Goal: Task Accomplishment & Management: Use online tool/utility

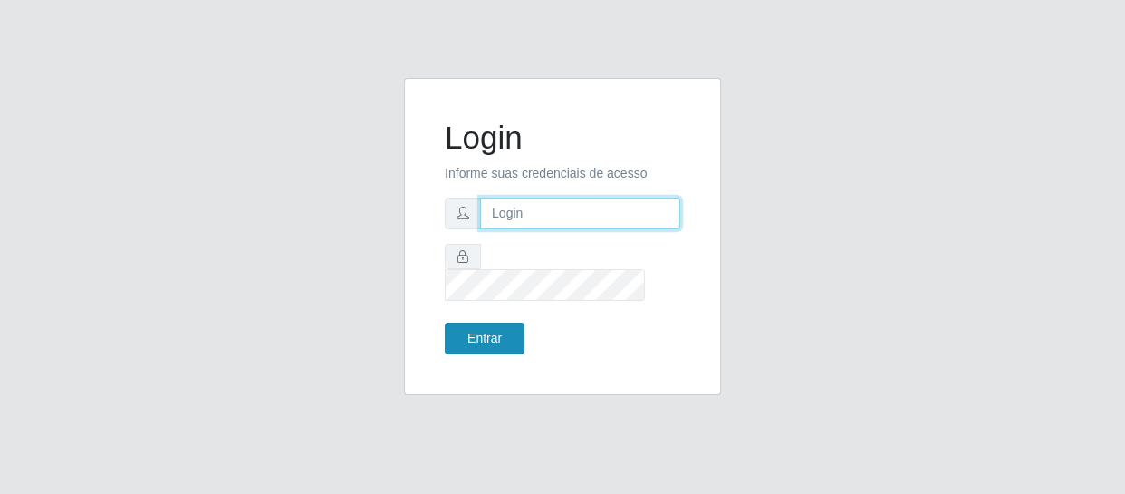
type input "[EMAIL_ADDRESS][DOMAIN_NAME]"
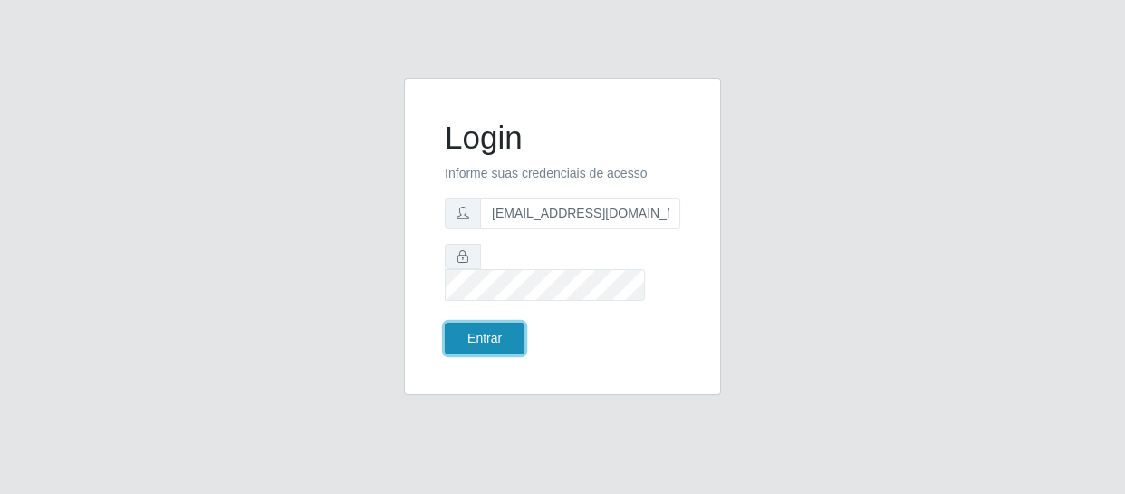
click at [466, 322] on button "Entrar" at bounding box center [485, 338] width 80 height 32
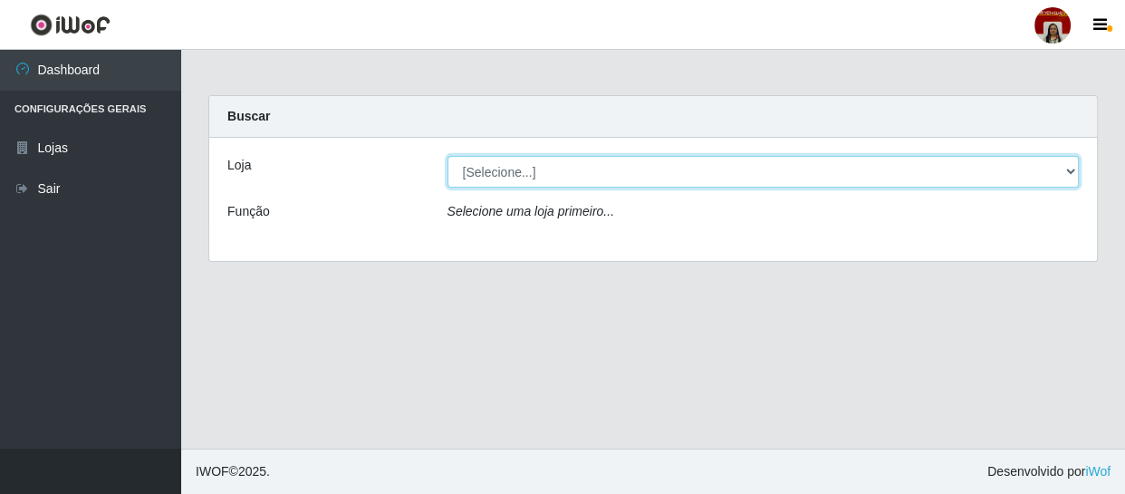
click at [522, 168] on select "[Selecione...] Mar Vermelho - Loja 04" at bounding box center [763, 172] width 632 height 32
select select "251"
click at [447, 156] on select "[Selecione...] Mar Vermelho - Loja 04" at bounding box center [763, 172] width 632 height 32
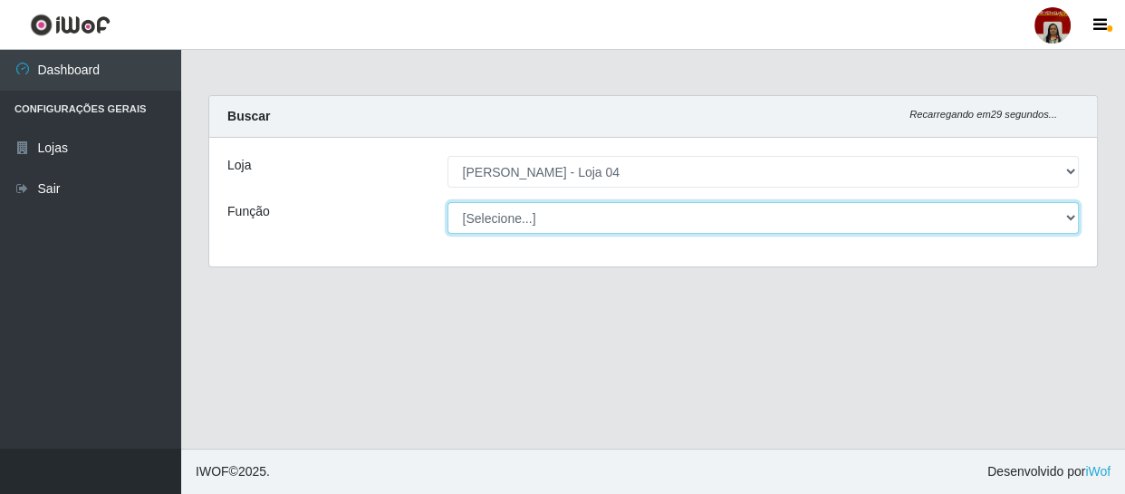
click at [509, 212] on select "[Selecione...] ASG ASG + ASG ++ Auxiliar de Depósito Auxiliar de Depósito + Aux…" at bounding box center [763, 218] width 632 height 32
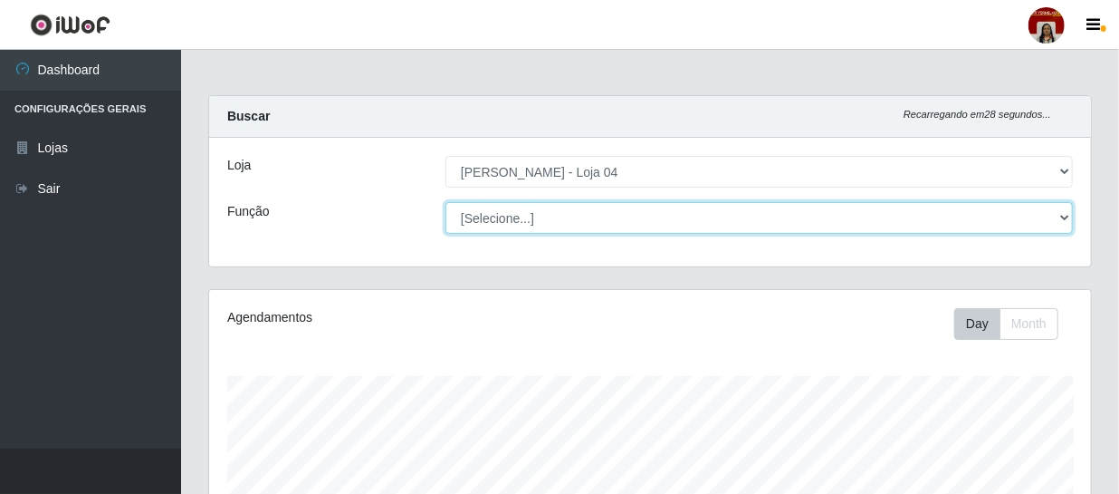
scroll to position [376, 882]
click at [523, 216] on select "[Selecione...] ASG ASG + ASG ++ Auxiliar de Depósito Auxiliar de Depósito + Aux…" at bounding box center [760, 218] width 628 height 32
click at [446, 202] on select "[Selecione...] ASG ASG + ASG ++ Auxiliar de Depósito Auxiliar de Depósito + Aux…" at bounding box center [760, 218] width 628 height 32
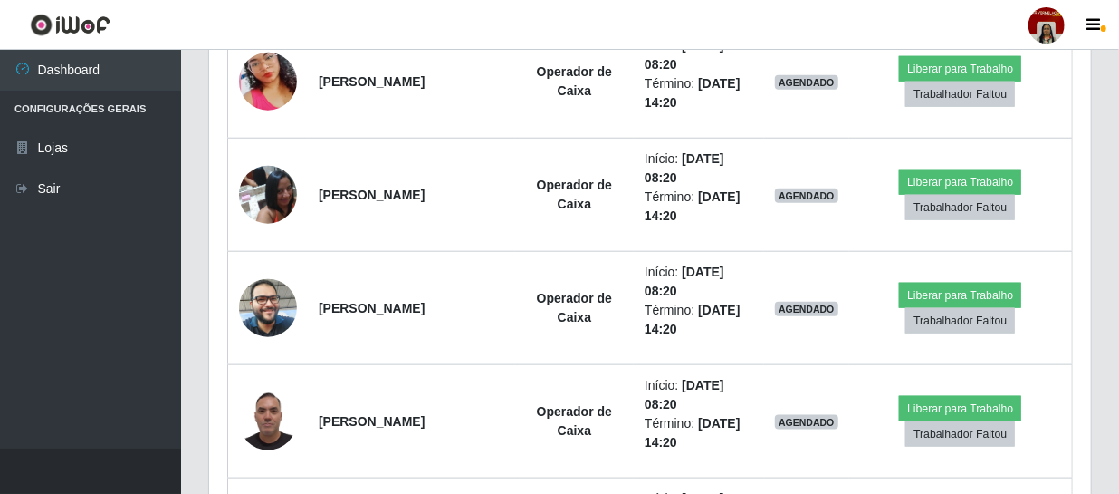
scroll to position [797, 0]
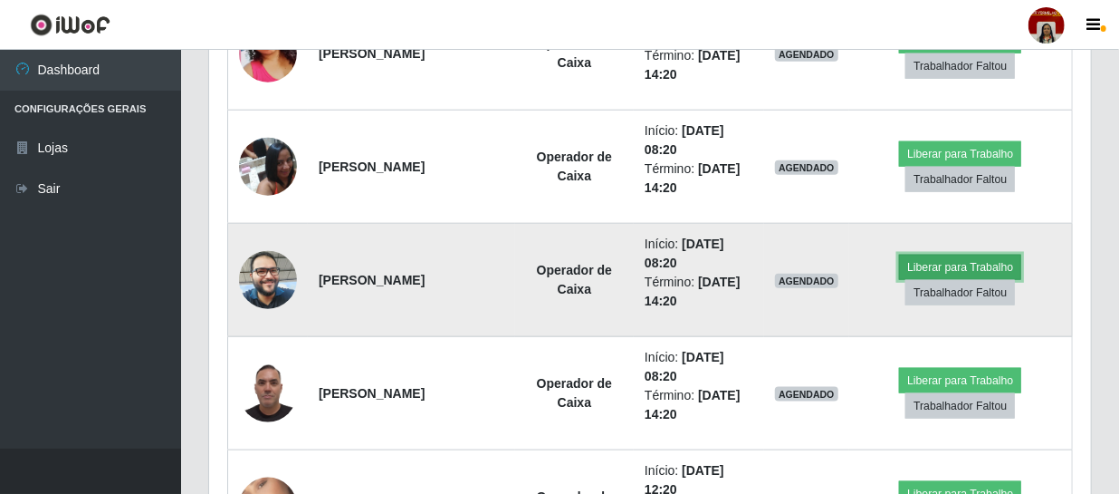
click at [954, 265] on button "Liberar para Trabalho" at bounding box center [960, 266] width 122 height 25
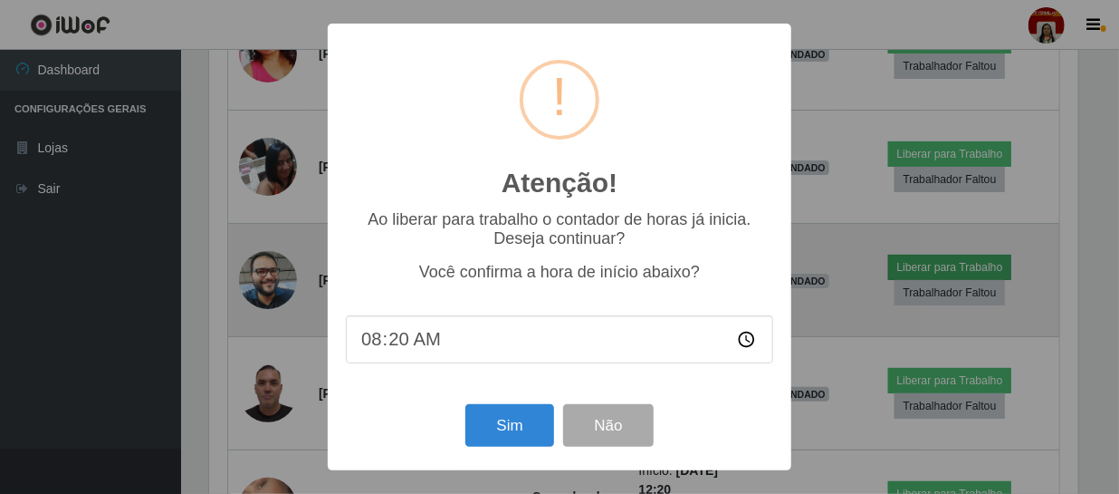
scroll to position [376, 874]
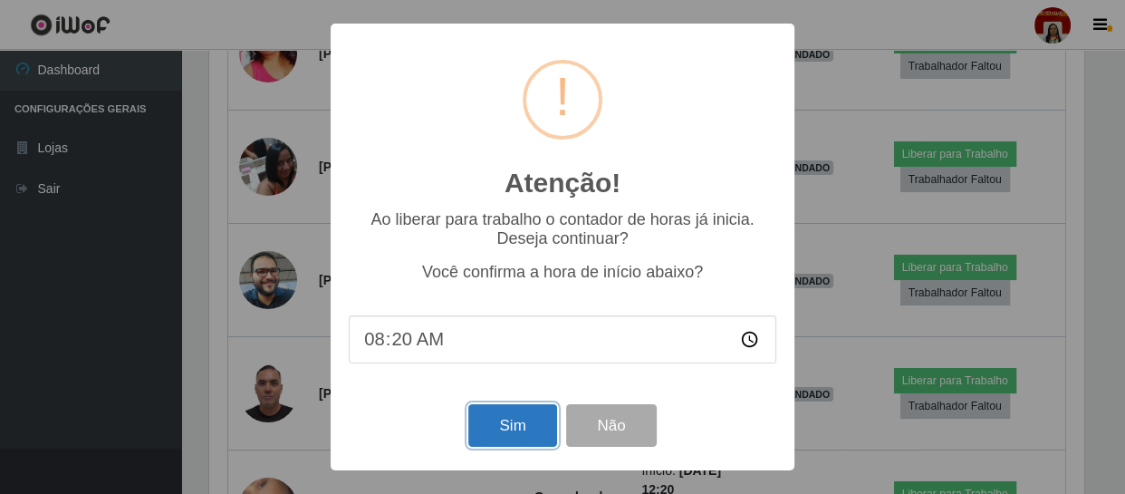
click at [524, 438] on button "Sim" at bounding box center [512, 425] width 88 height 43
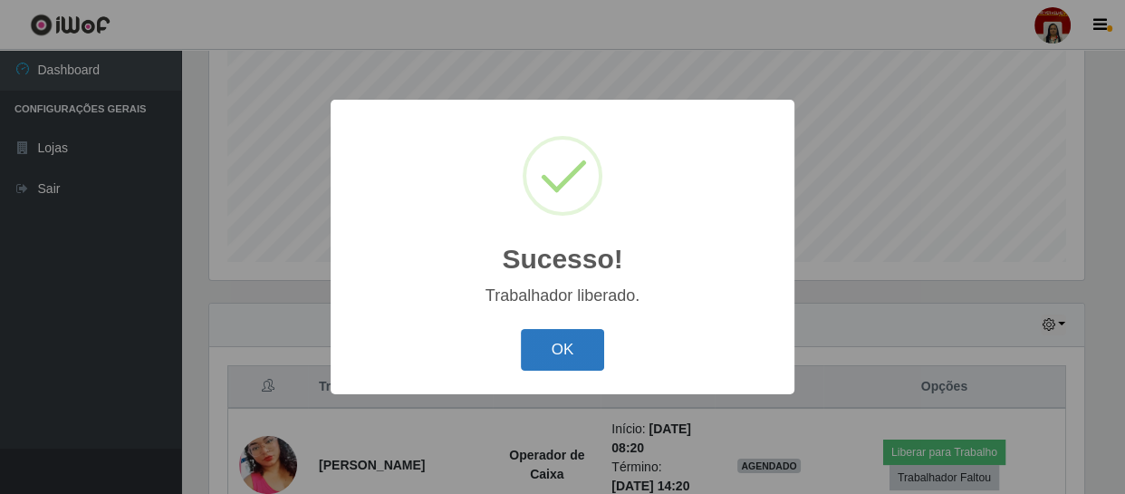
click at [554, 345] on button "OK" at bounding box center [563, 350] width 84 height 43
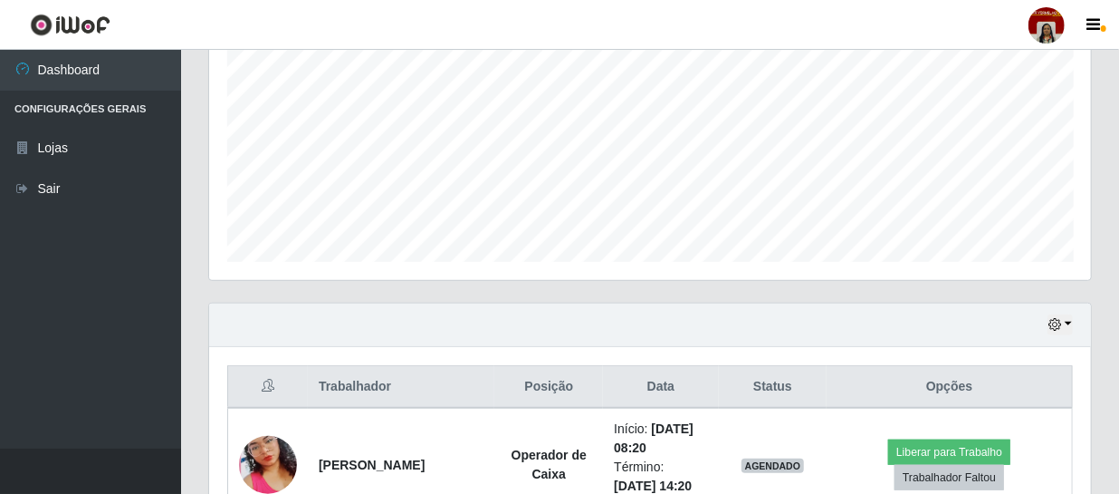
scroll to position [468, 0]
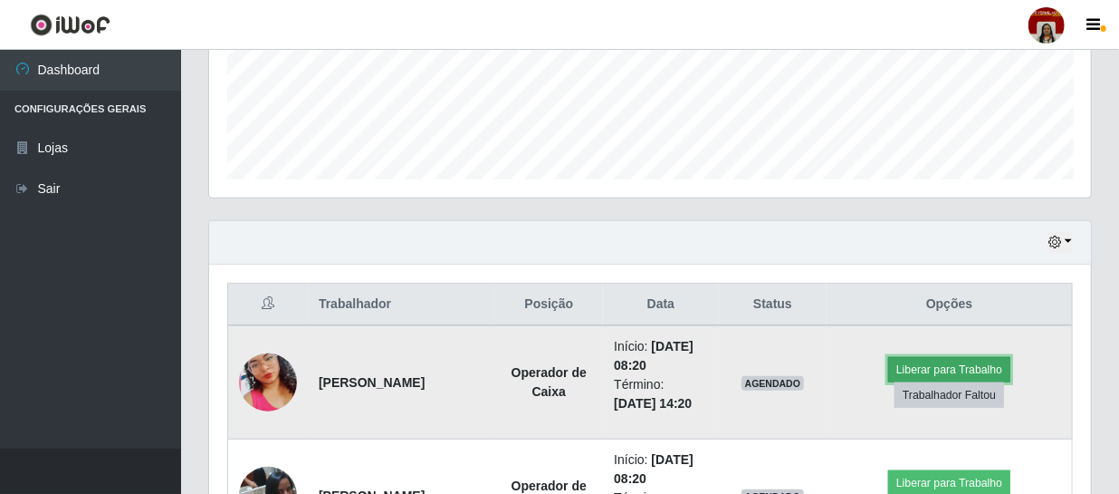
click at [933, 360] on button "Liberar para Trabalho" at bounding box center [949, 369] width 122 height 25
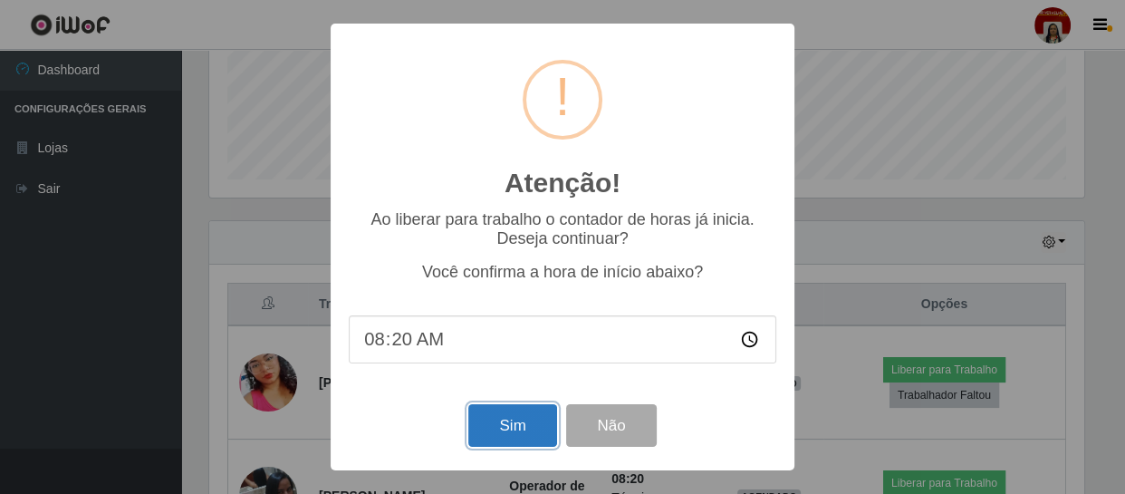
click at [535, 418] on button "Sim" at bounding box center [512, 425] width 88 height 43
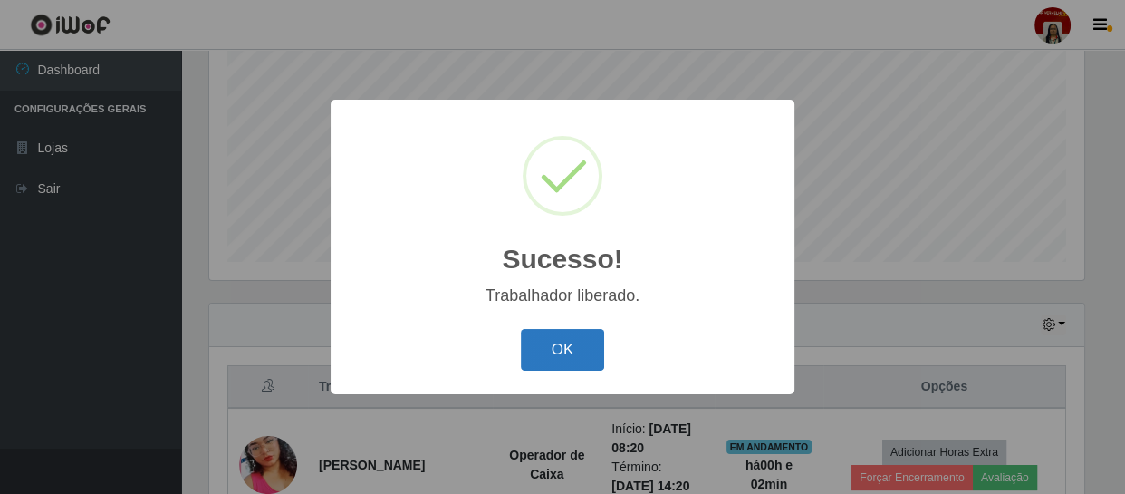
click at [580, 351] on button "OK" at bounding box center [563, 350] width 84 height 43
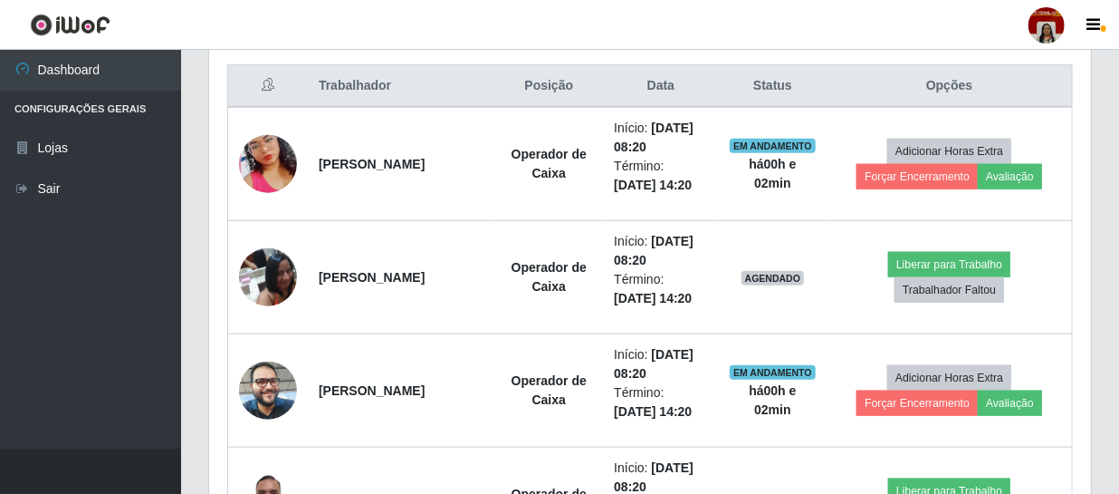
scroll to position [715, 0]
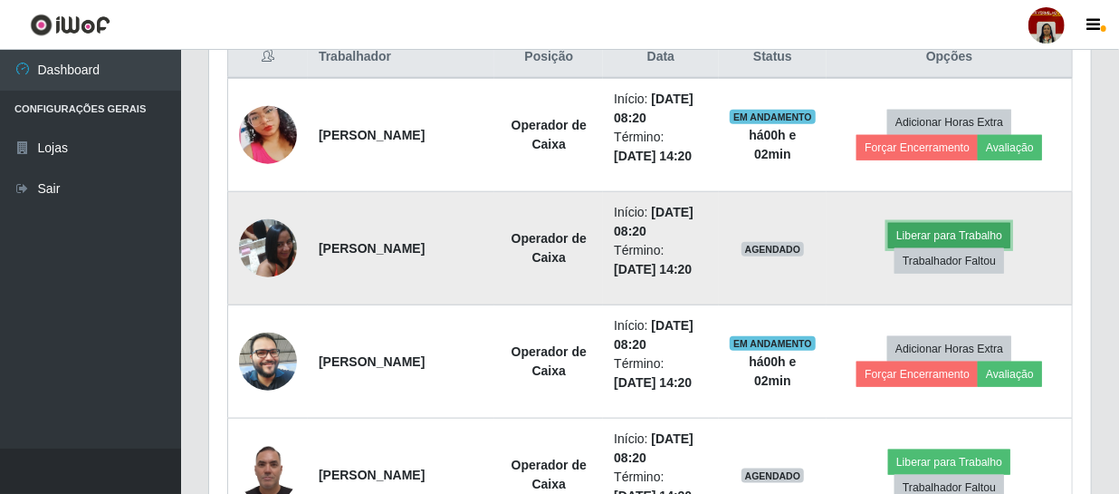
click at [896, 229] on button "Liberar para Trabalho" at bounding box center [949, 235] width 122 height 25
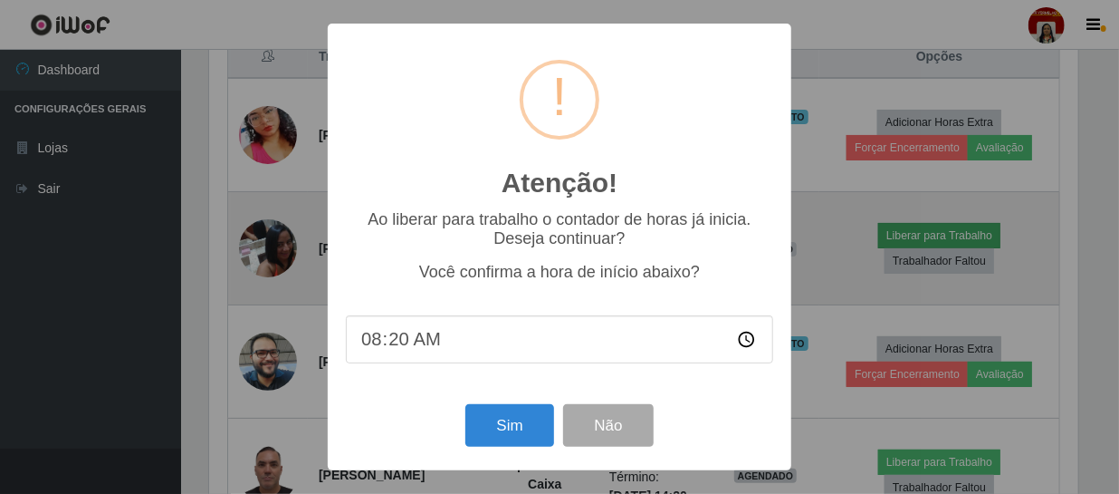
scroll to position [376, 874]
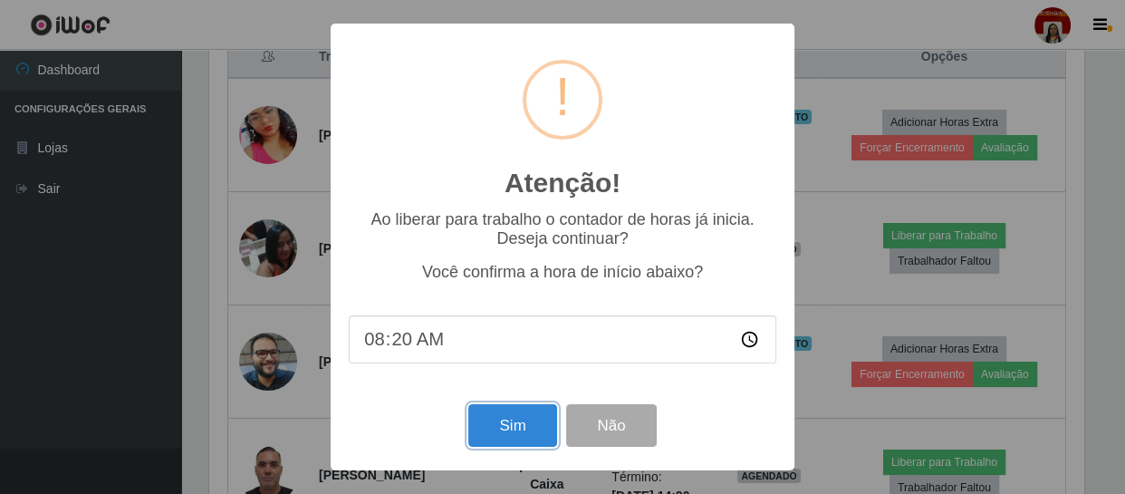
click at [489, 419] on button "Sim" at bounding box center [512, 425] width 88 height 43
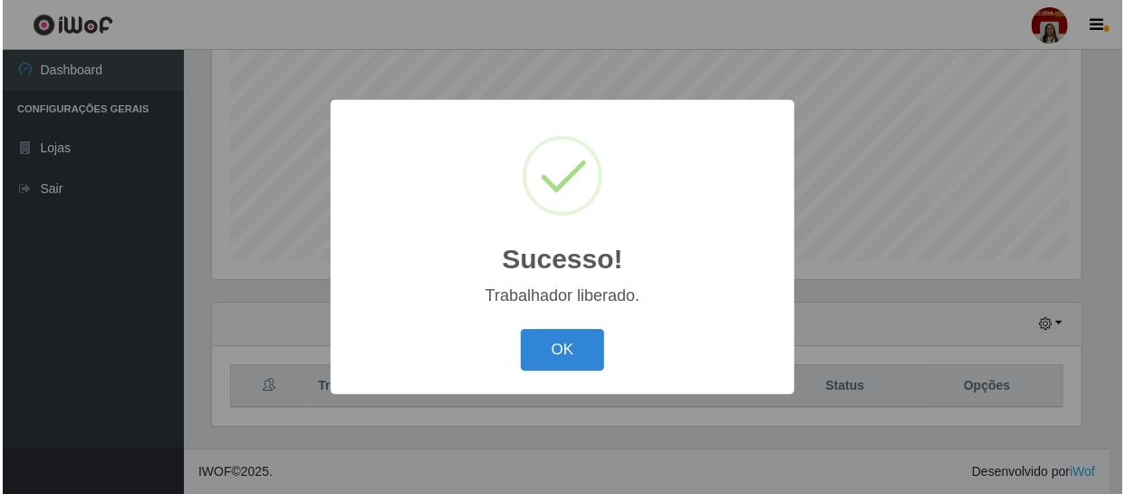
scroll to position [0, 0]
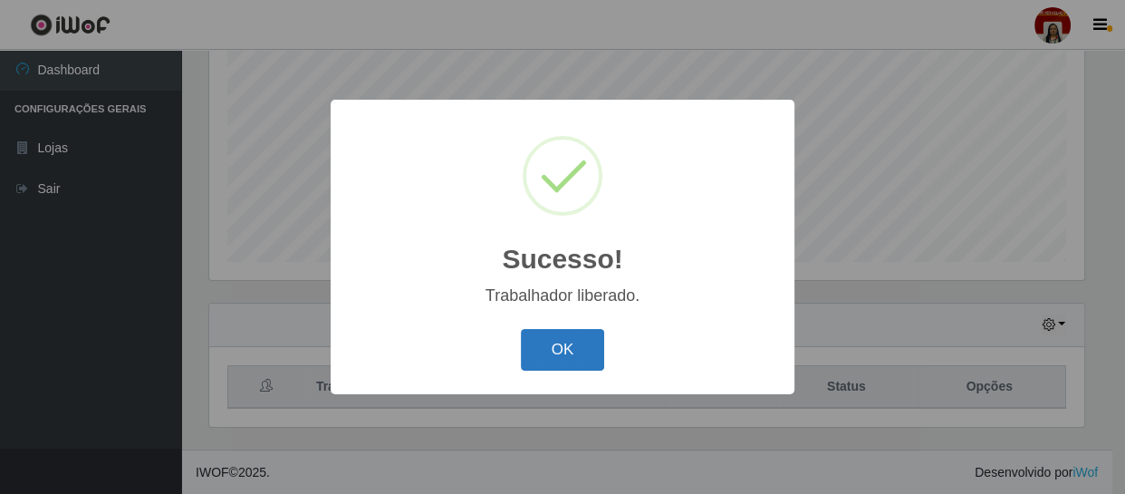
click at [583, 348] on button "OK" at bounding box center [563, 350] width 84 height 43
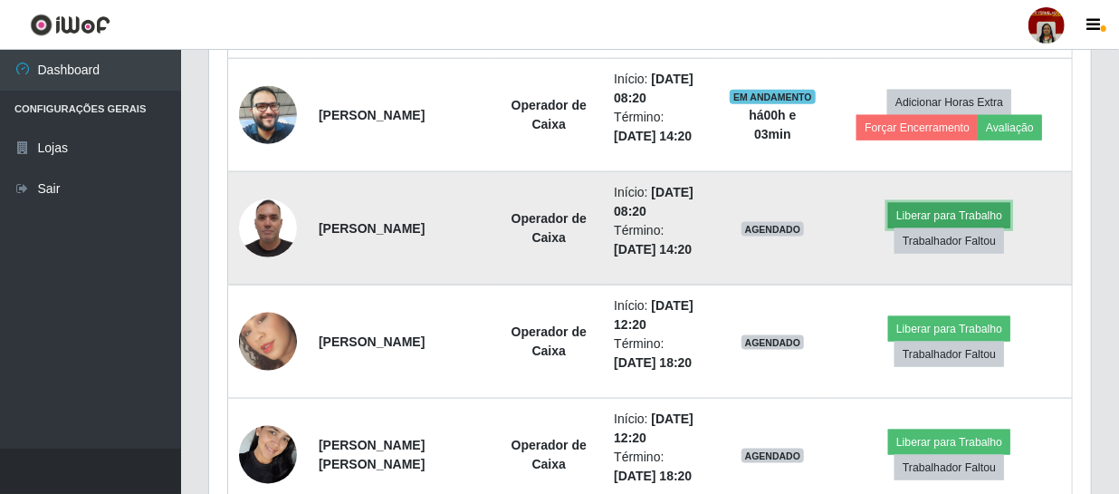
click at [926, 204] on button "Liberar para Trabalho" at bounding box center [949, 215] width 122 height 25
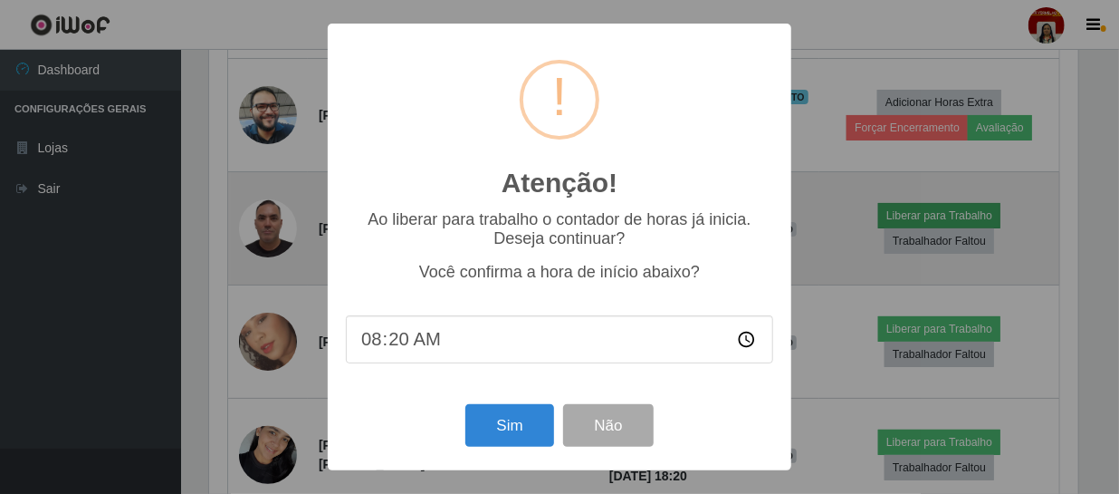
scroll to position [376, 874]
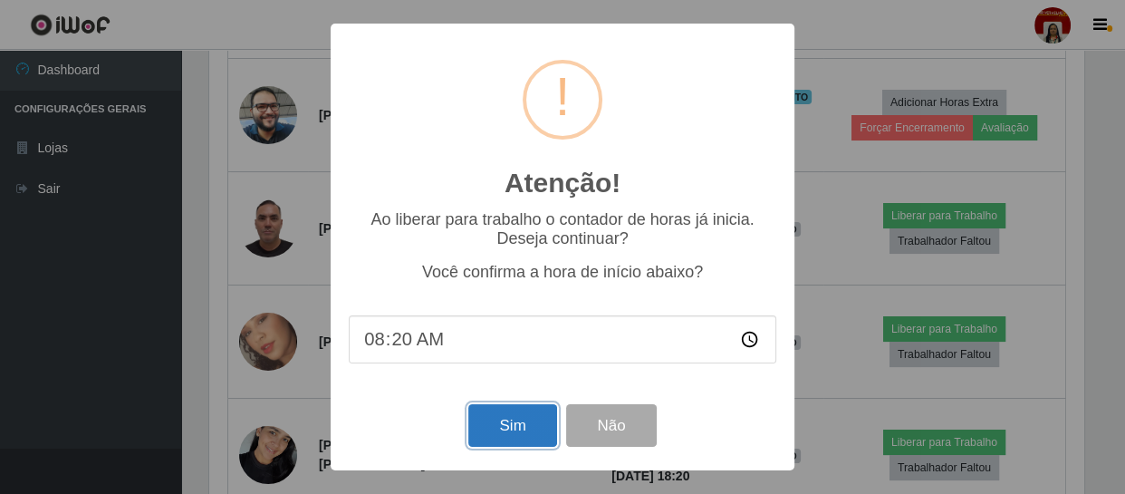
click at [529, 440] on button "Sim" at bounding box center [512, 425] width 88 height 43
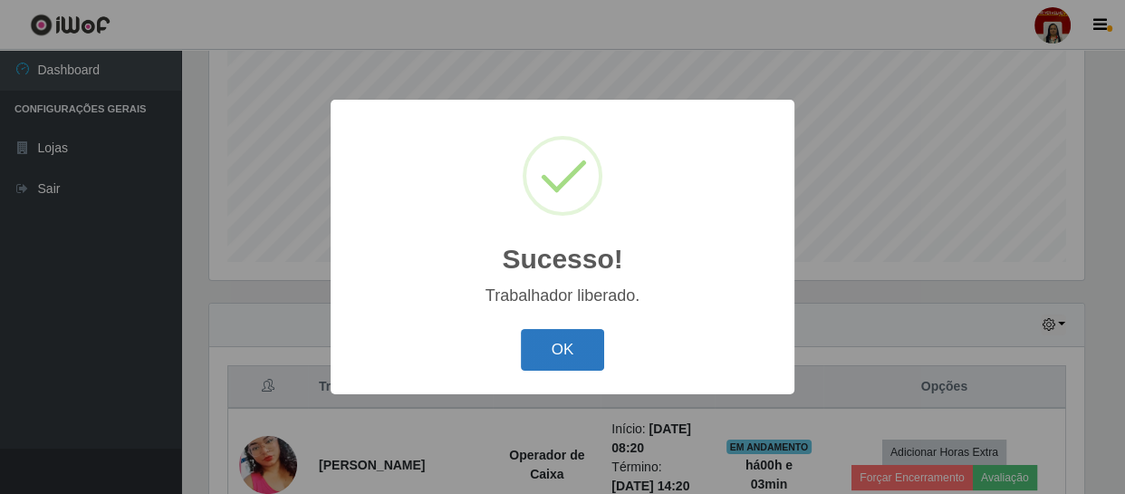
click at [582, 353] on button "OK" at bounding box center [563, 350] width 84 height 43
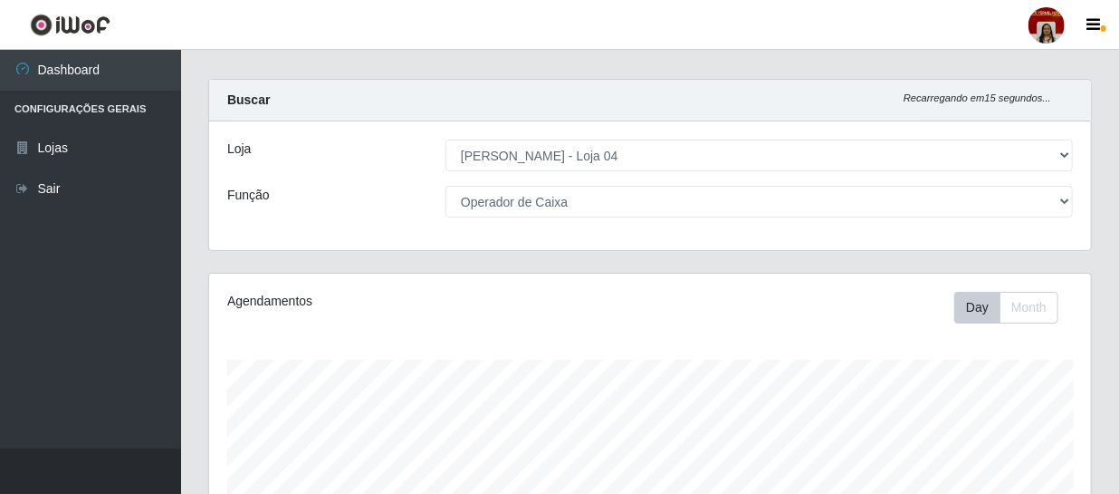
scroll to position [0, 0]
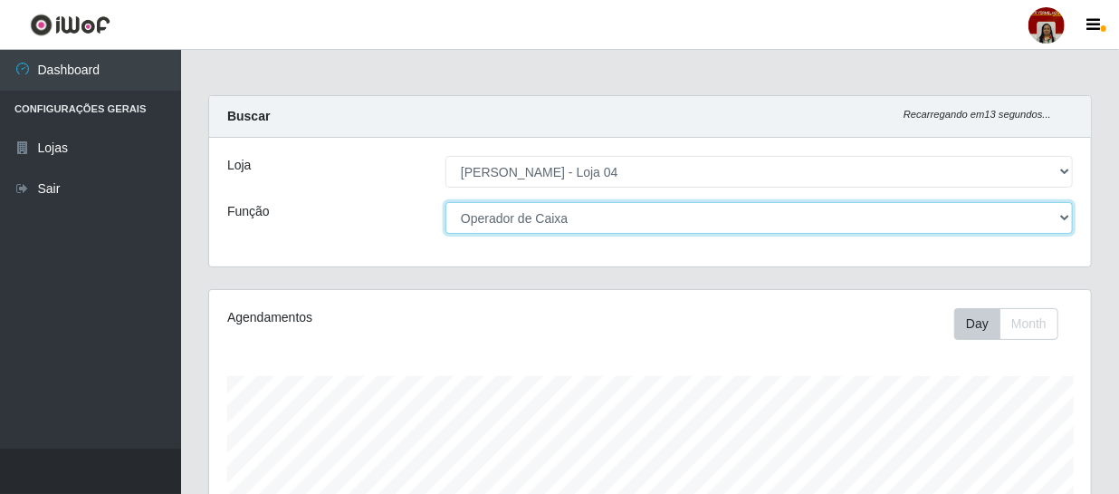
click at [1064, 219] on select "[Selecione...] ASG ASG + ASG ++ Auxiliar de Depósito Auxiliar de Depósito + Aux…" at bounding box center [760, 218] width 628 height 32
click at [446, 202] on select "[Selecione...] ASG ASG + ASG ++ Auxiliar de Depósito Auxiliar de Depósito + Aux…" at bounding box center [760, 218] width 628 height 32
click at [1066, 216] on select "[Selecione...] ASG ASG + ASG ++ Auxiliar de Depósito Auxiliar de Depósito + Aux…" at bounding box center [760, 218] width 628 height 32
select select "112"
click at [446, 202] on select "[Selecione...] ASG ASG + ASG ++ Auxiliar de Depósito Auxiliar de Depósito + Aux…" at bounding box center [760, 218] width 628 height 32
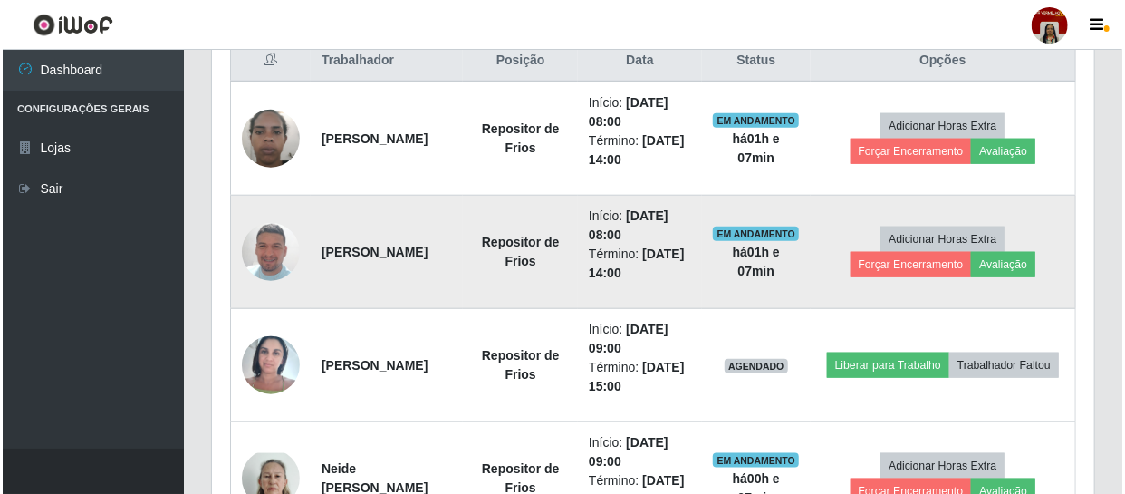
scroll to position [741, 0]
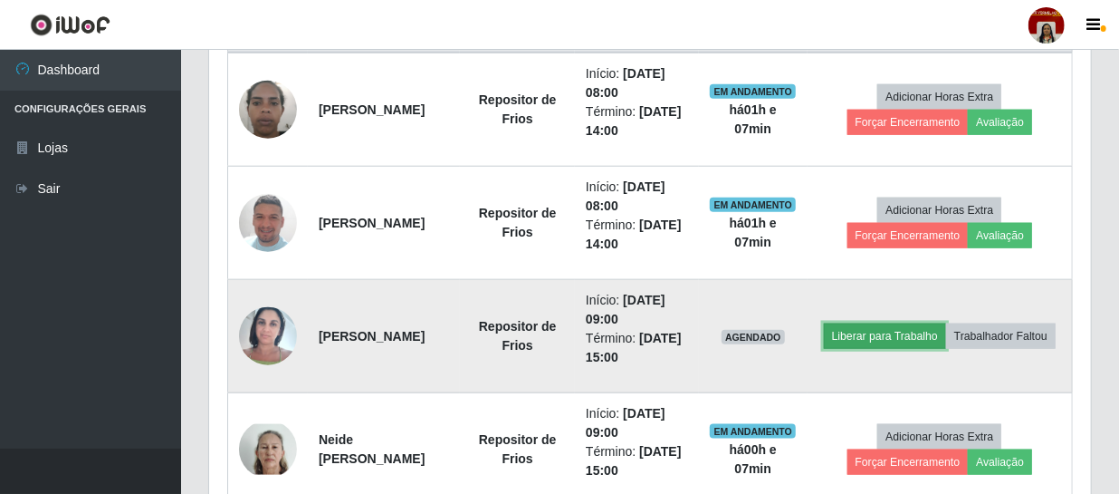
click at [939, 323] on button "Liberar para Trabalho" at bounding box center [885, 335] width 122 height 25
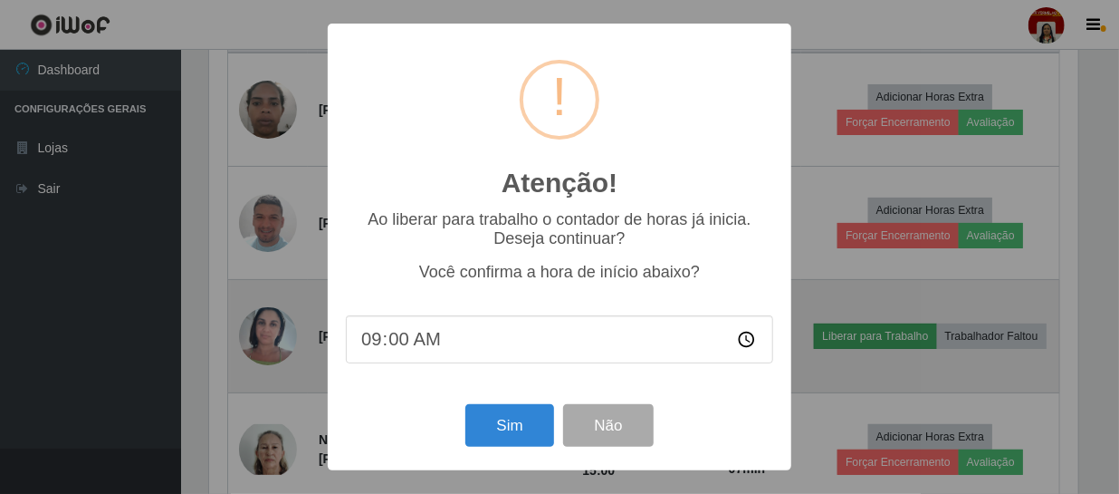
scroll to position [376, 874]
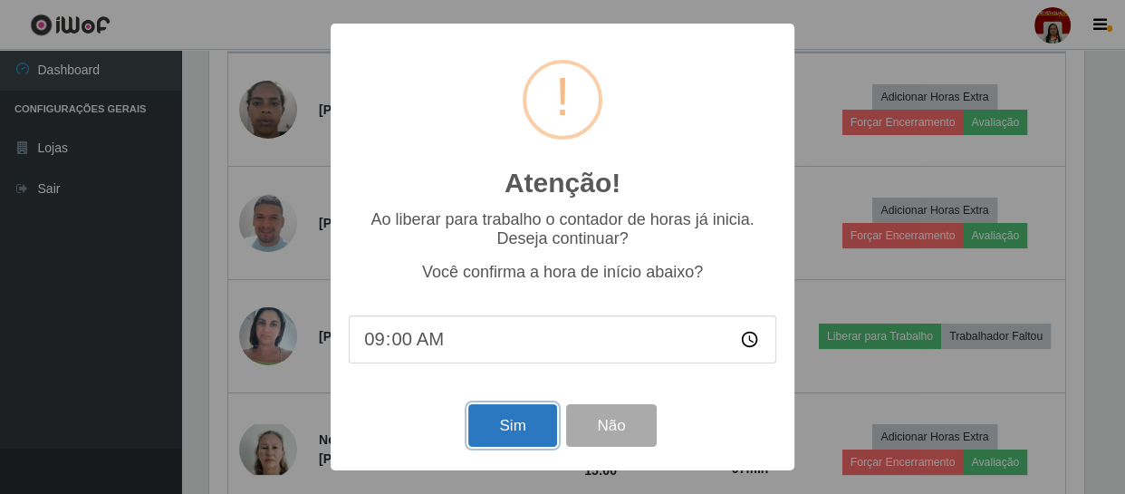
click at [490, 427] on button "Sim" at bounding box center [512, 425] width 88 height 43
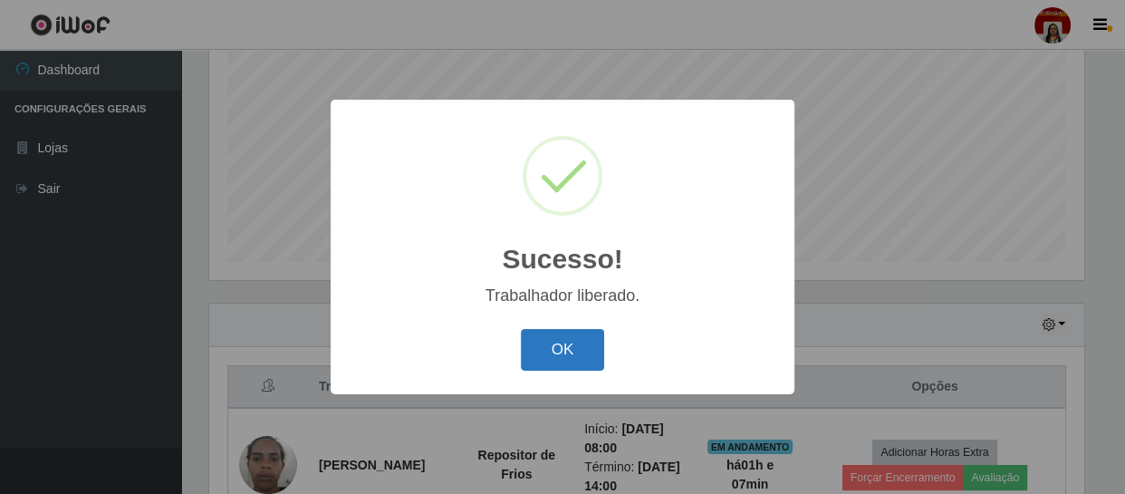
click at [554, 356] on button "OK" at bounding box center [563, 350] width 84 height 43
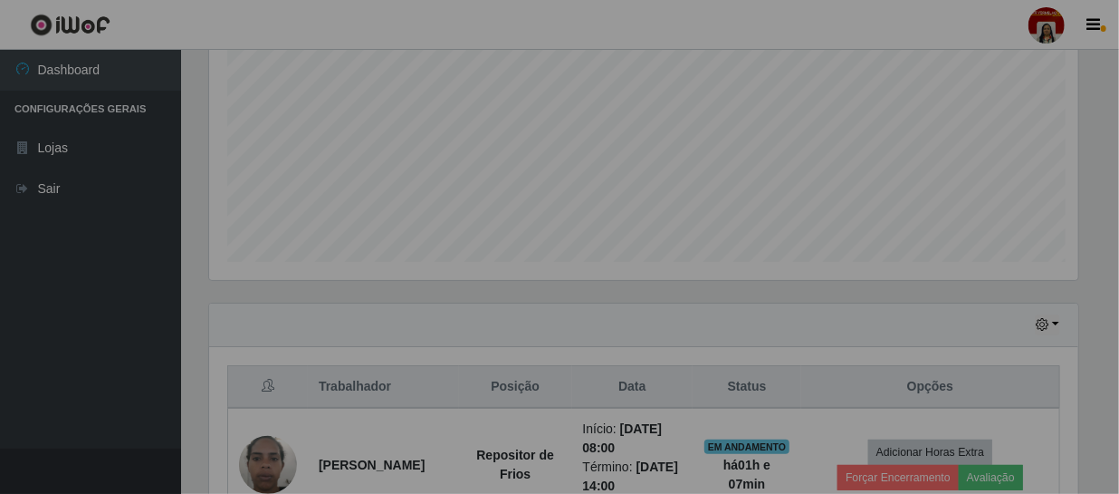
scroll to position [376, 882]
